Goal: Navigation & Orientation: Find specific page/section

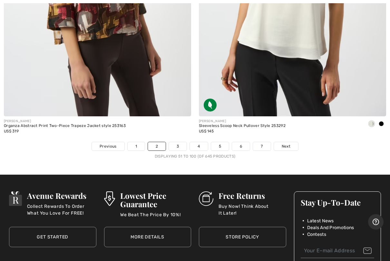
scroll to position [7830, 0]
click at [177, 142] on link "3" at bounding box center [178, 146] width 18 height 8
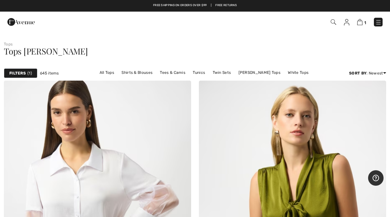
click at [346, 22] on img at bounding box center [346, 22] width 5 height 6
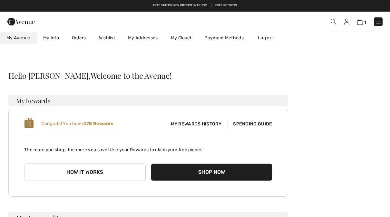
click at [187, 34] on link "My Closet" at bounding box center [181, 38] width 34 height 12
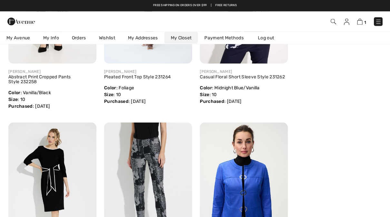
scroll to position [2666, 0]
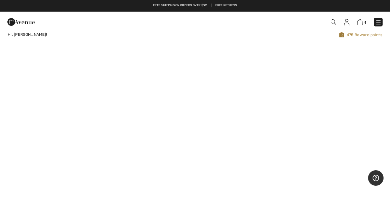
click at [377, 24] on img at bounding box center [378, 22] width 6 height 6
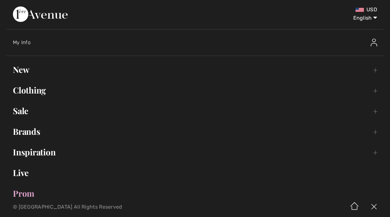
click at [375, 39] on img at bounding box center [373, 43] width 6 height 8
